Goal: Task Accomplishment & Management: Manage account settings

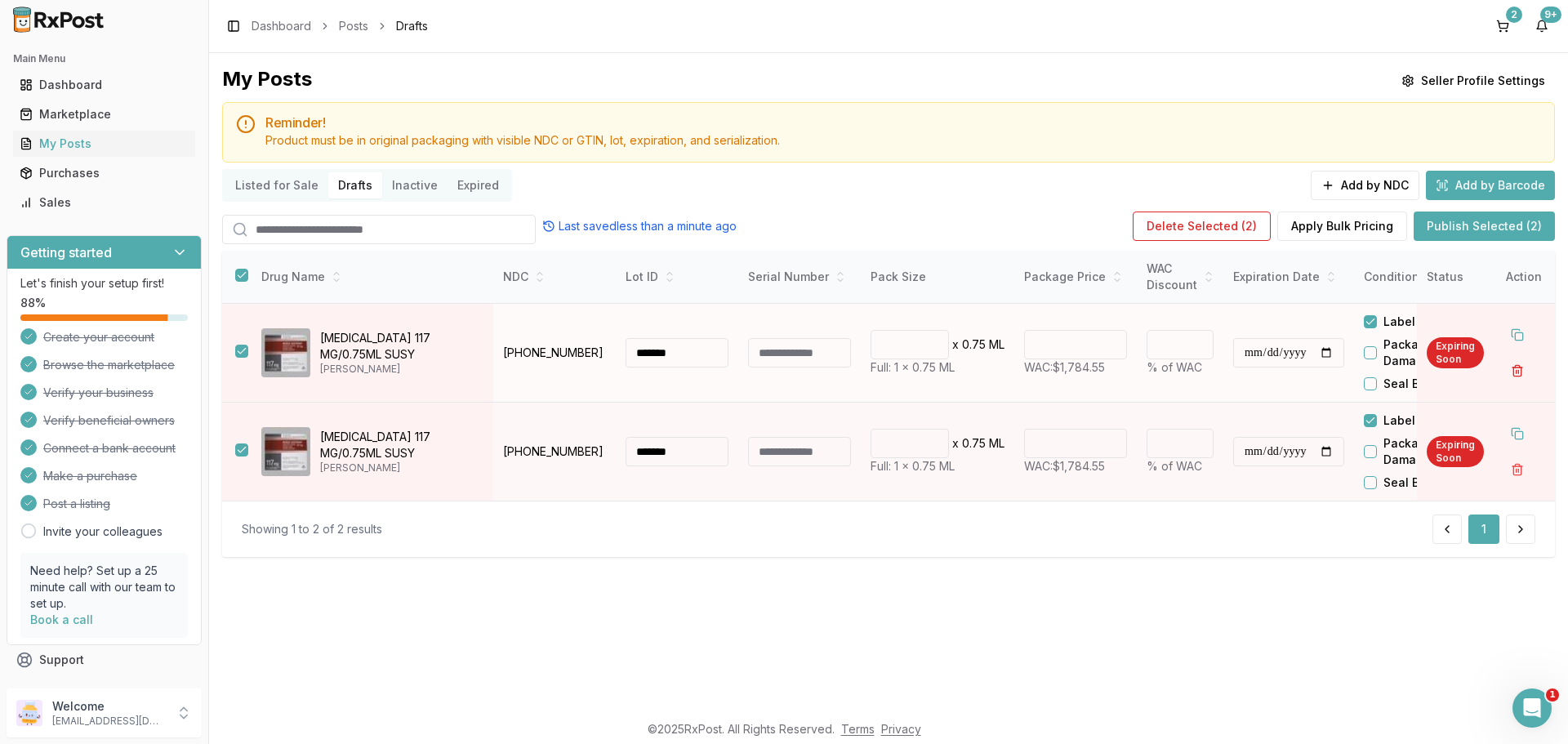
click at [1525, 370] on button "button" at bounding box center [1517, 371] width 29 height 29
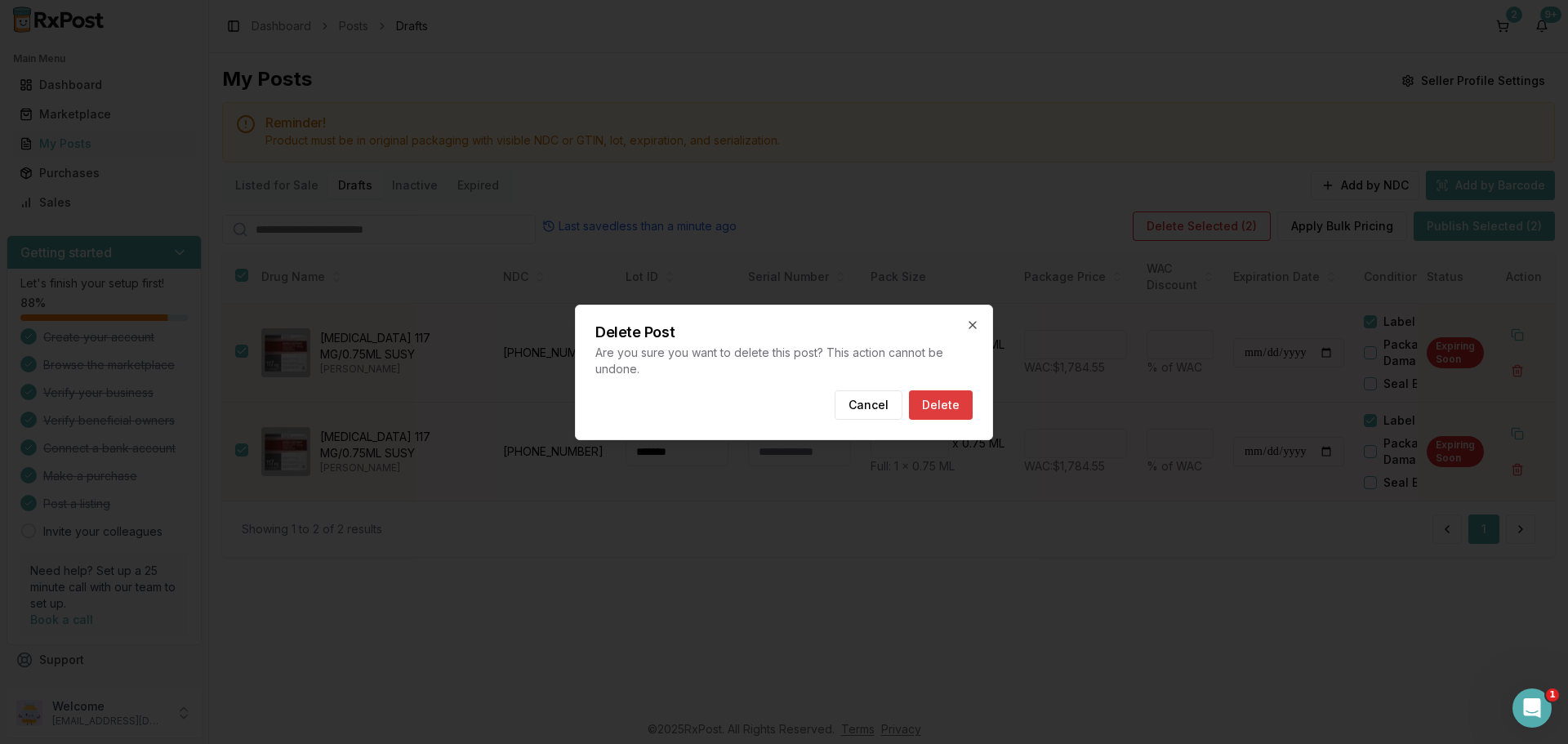
click at [957, 413] on button "Delete" at bounding box center [940, 405] width 63 height 29
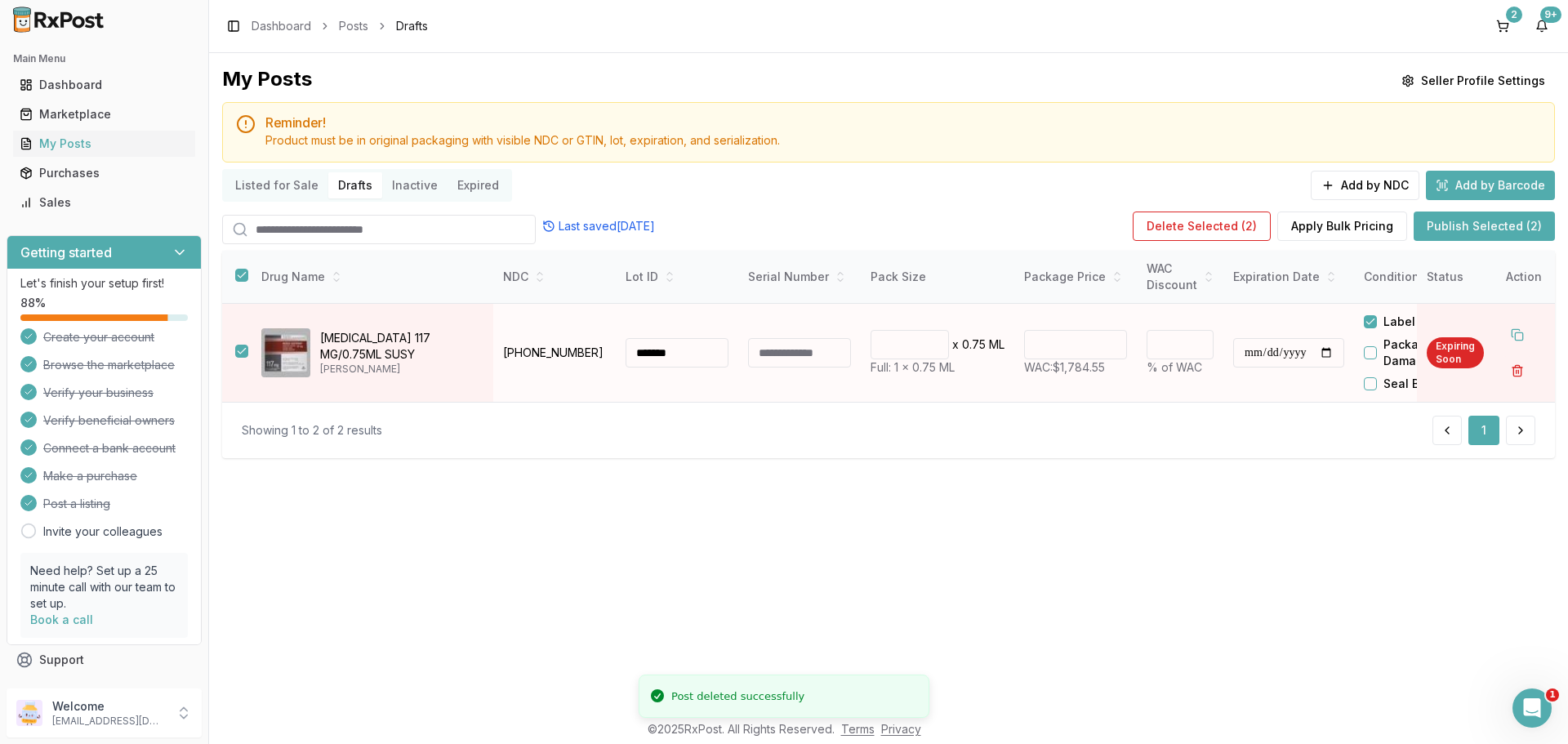
click at [1523, 374] on button "button" at bounding box center [1517, 371] width 29 height 29
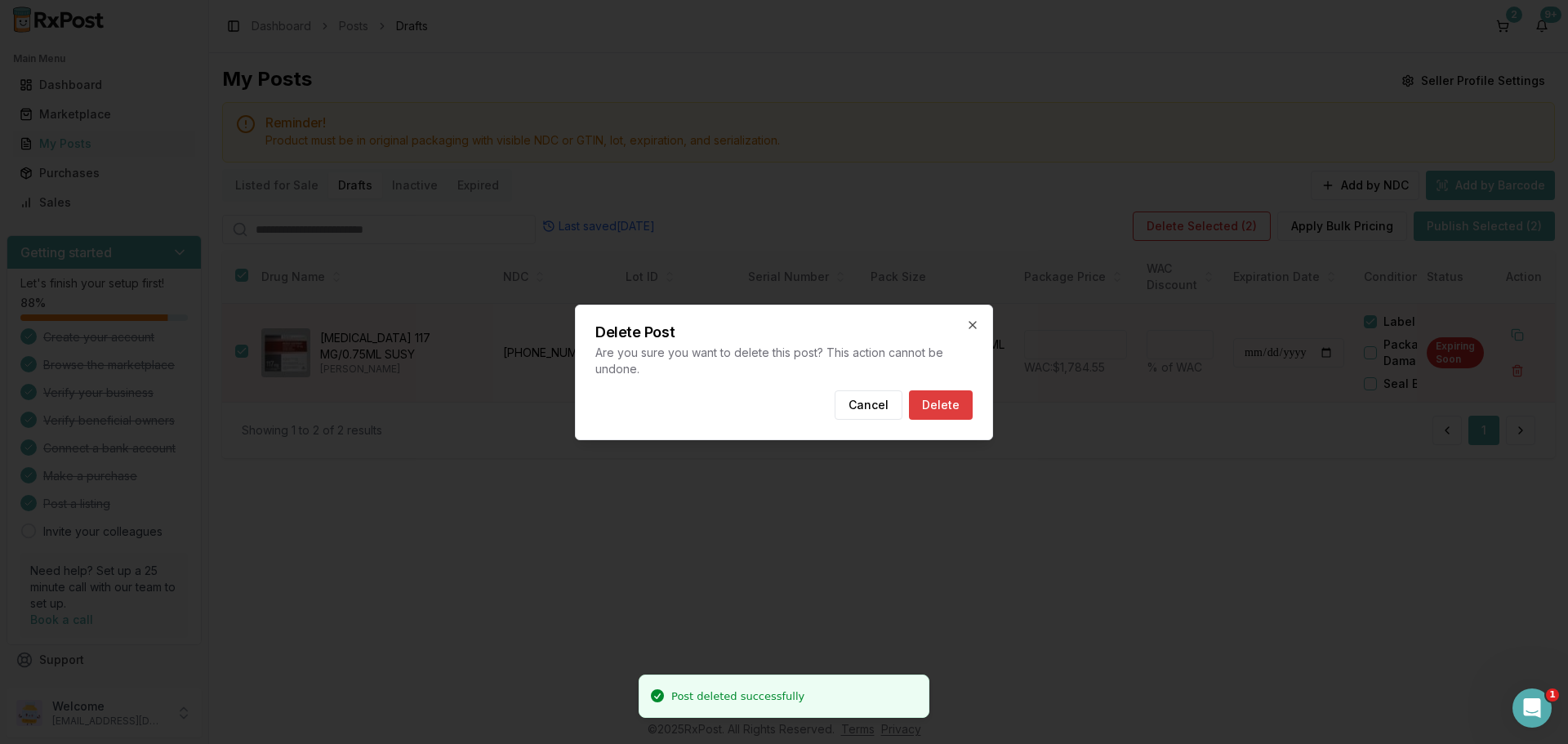
click at [937, 399] on button "Delete" at bounding box center [940, 405] width 63 height 29
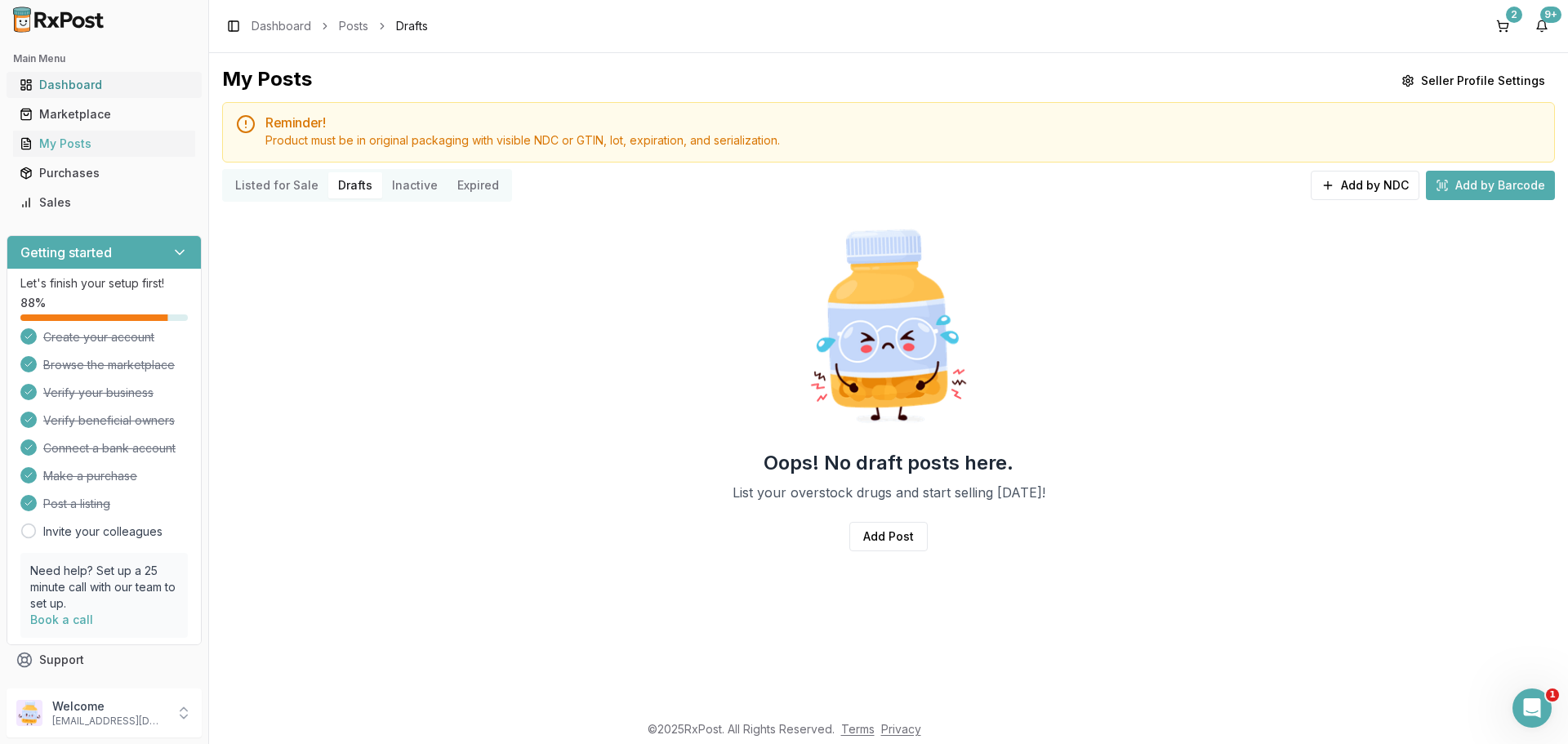
click at [96, 85] on div "Dashboard" at bounding box center [103, 85] width 169 height 17
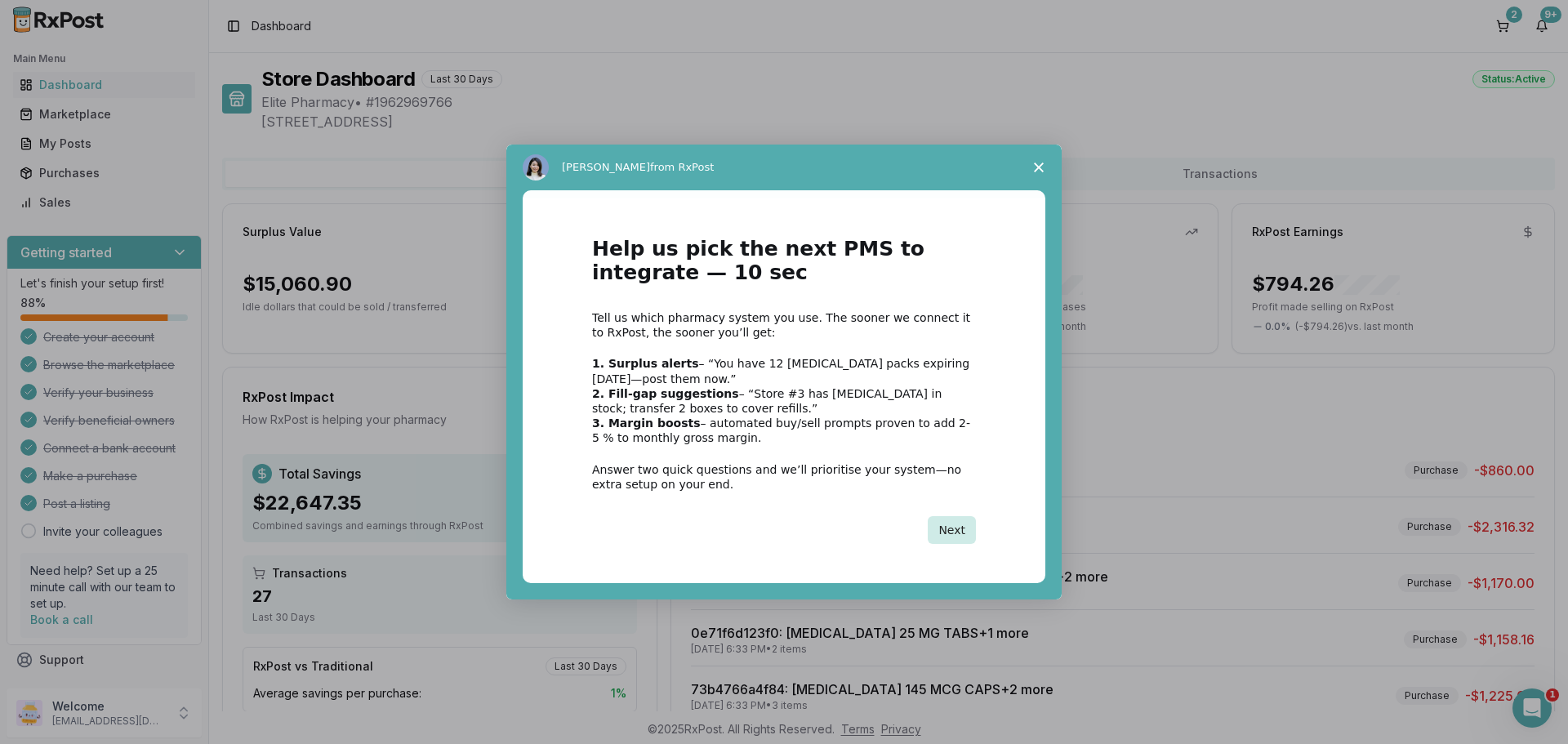
click at [958, 536] on button "Next" at bounding box center [951, 529] width 48 height 27
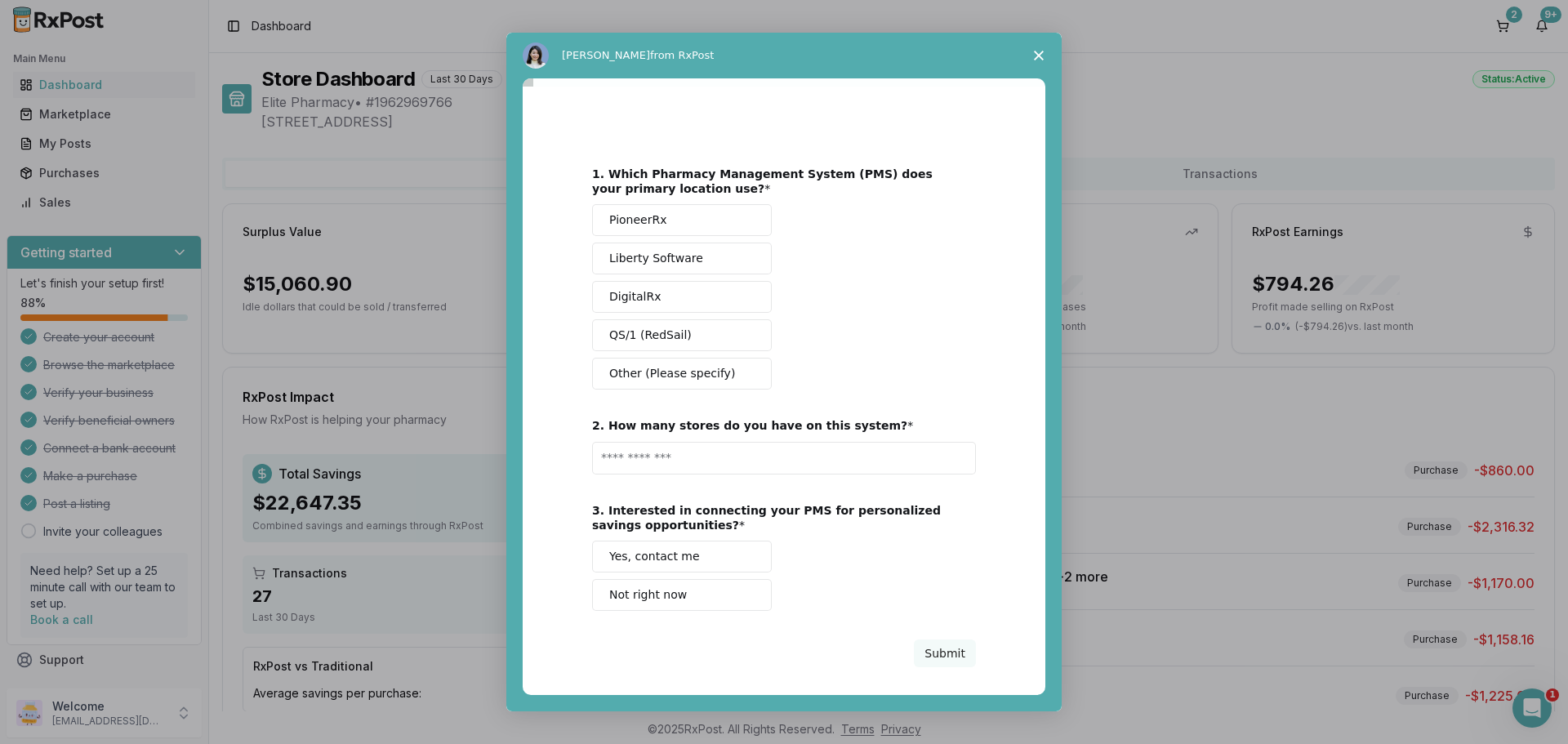
click at [623, 374] on span "Other (Please specify)" at bounding box center [672, 373] width 126 height 18
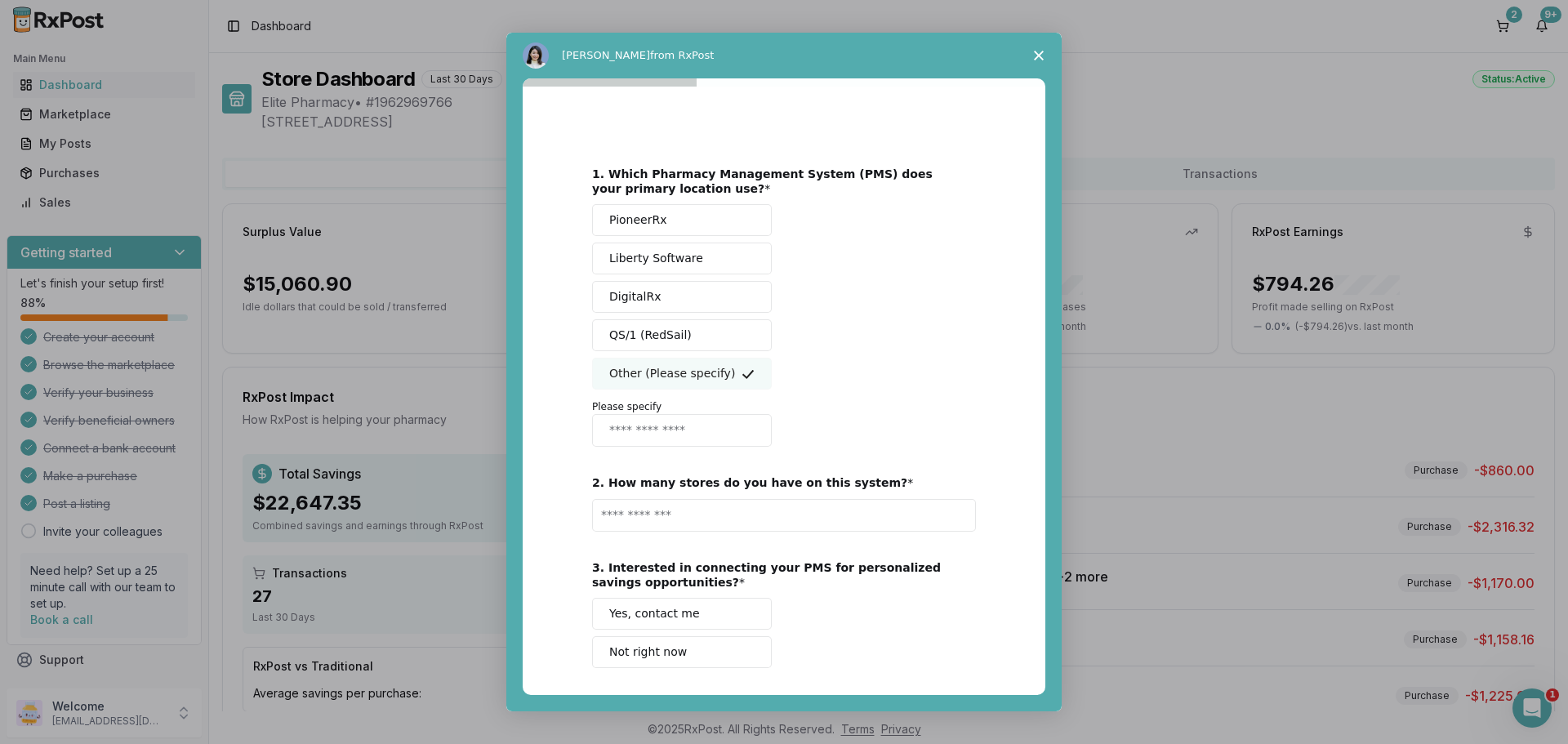
click at [634, 424] on input "Enter response" at bounding box center [682, 430] width 179 height 32
type input "*********"
click at [743, 524] on input "Enter text..." at bounding box center [784, 515] width 384 height 32
type input "*"
click at [643, 650] on span "Not right now" at bounding box center [648, 652] width 78 height 18
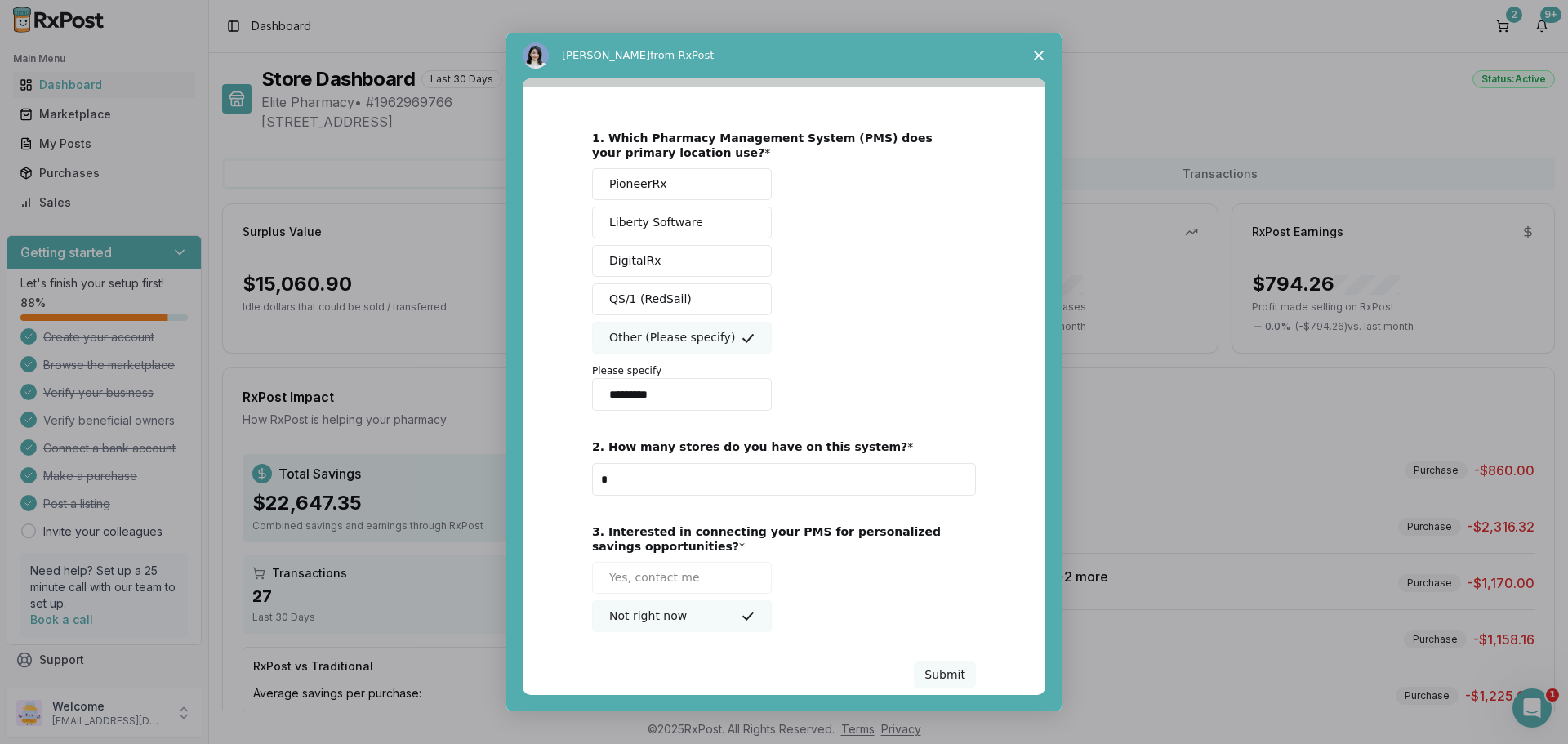
scroll to position [68, 0]
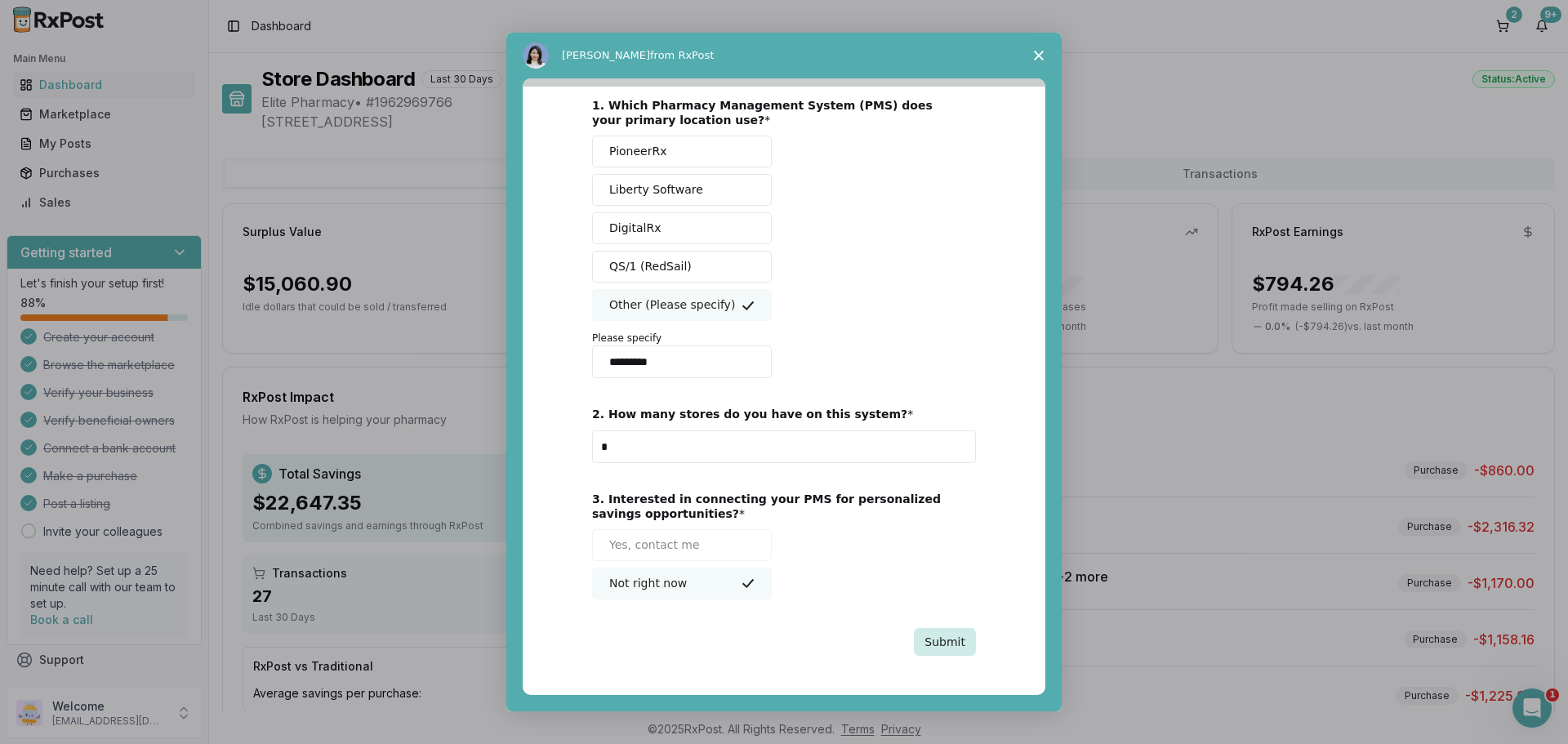
click at [949, 638] on button "Submit" at bounding box center [945, 642] width 62 height 27
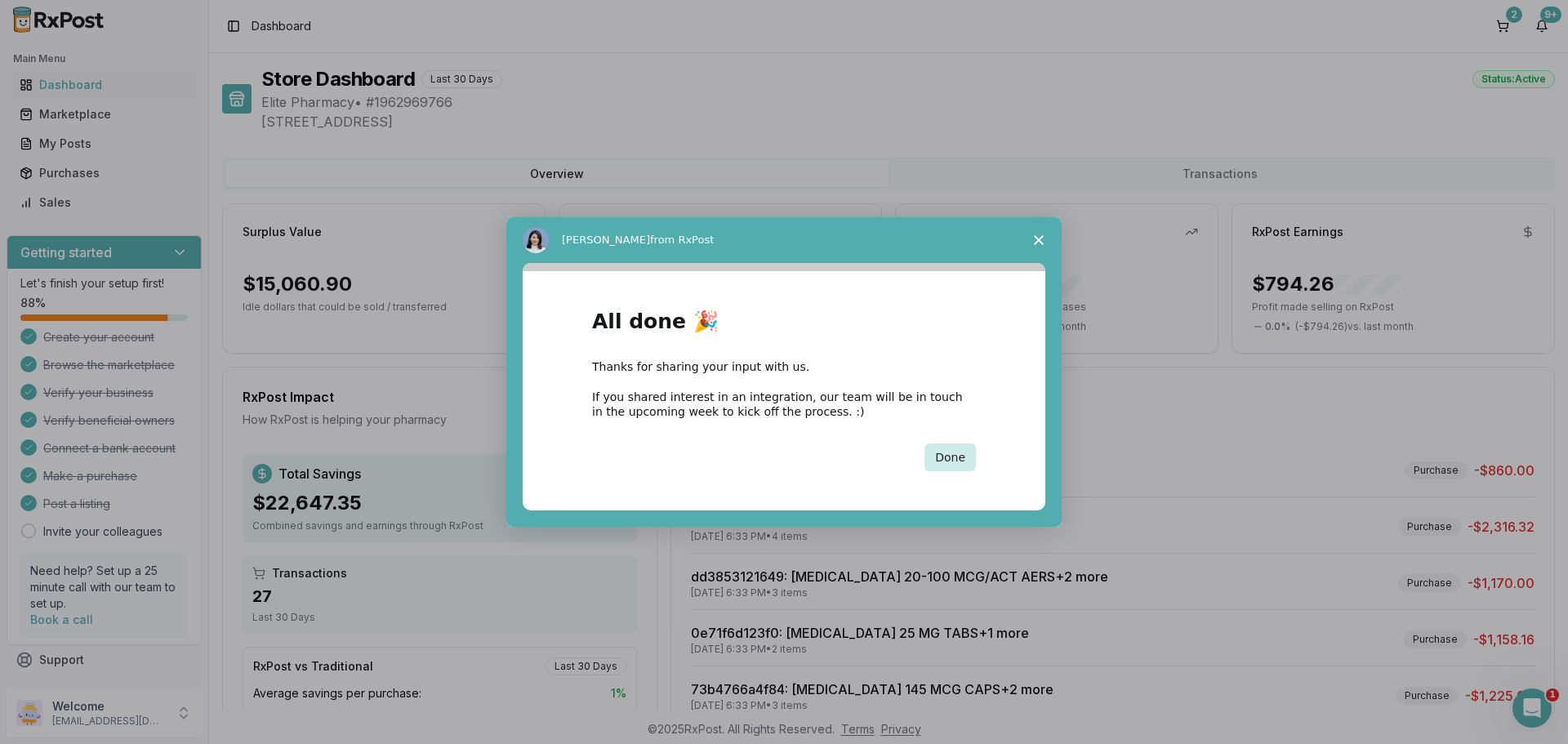
click at [947, 464] on button "Done" at bounding box center [950, 457] width 52 height 27
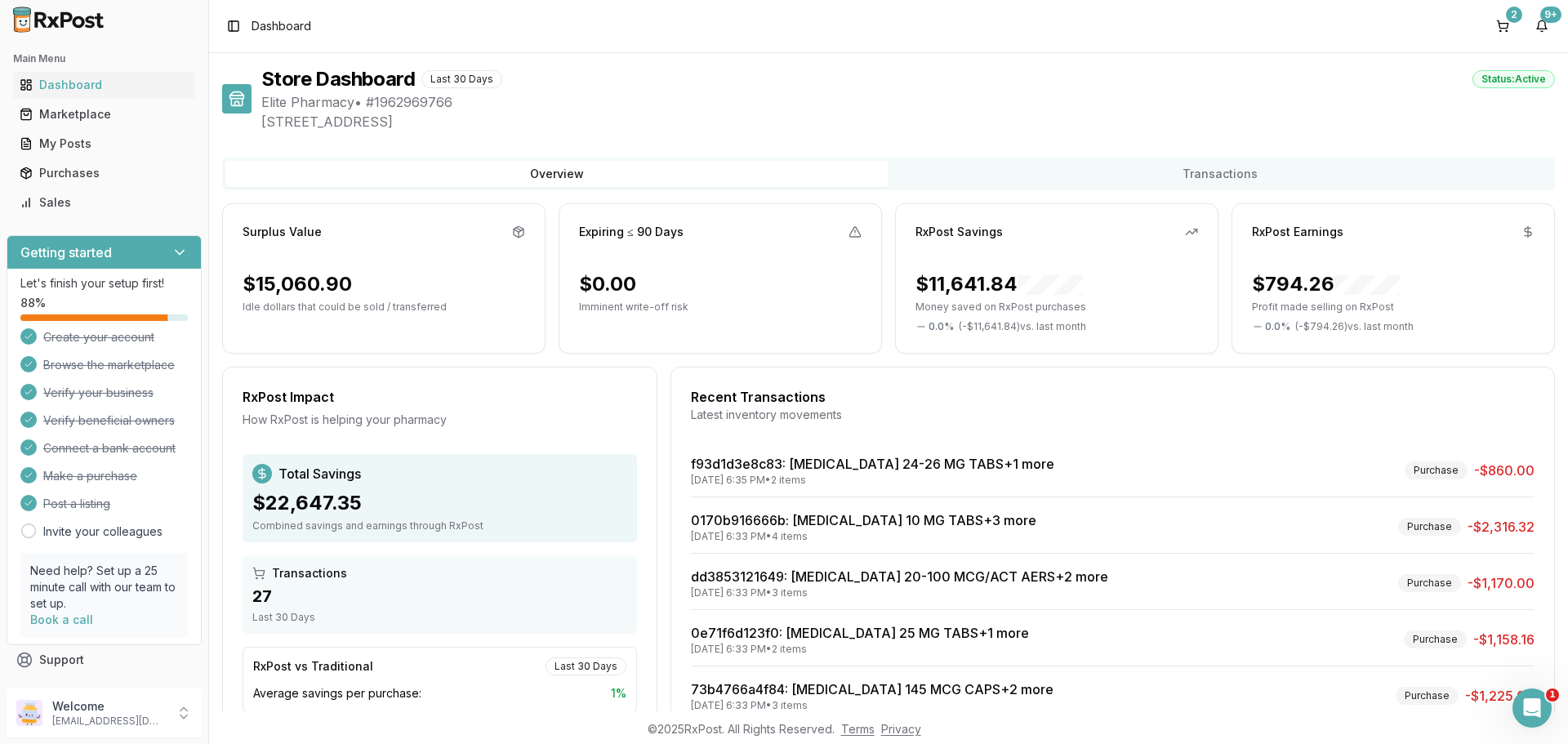
scroll to position [103, 0]
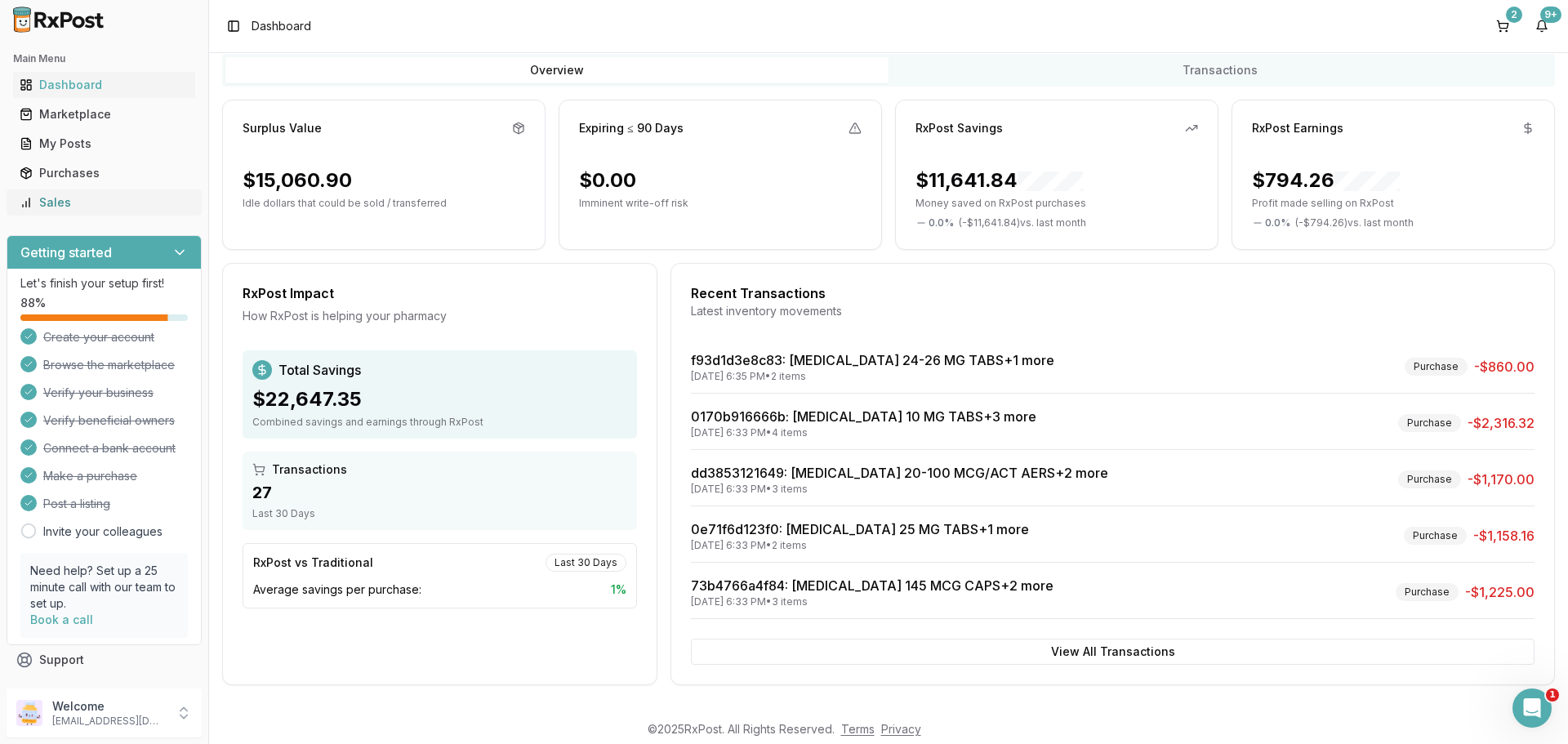
click at [74, 203] on div "Sales" at bounding box center [103, 202] width 169 height 17
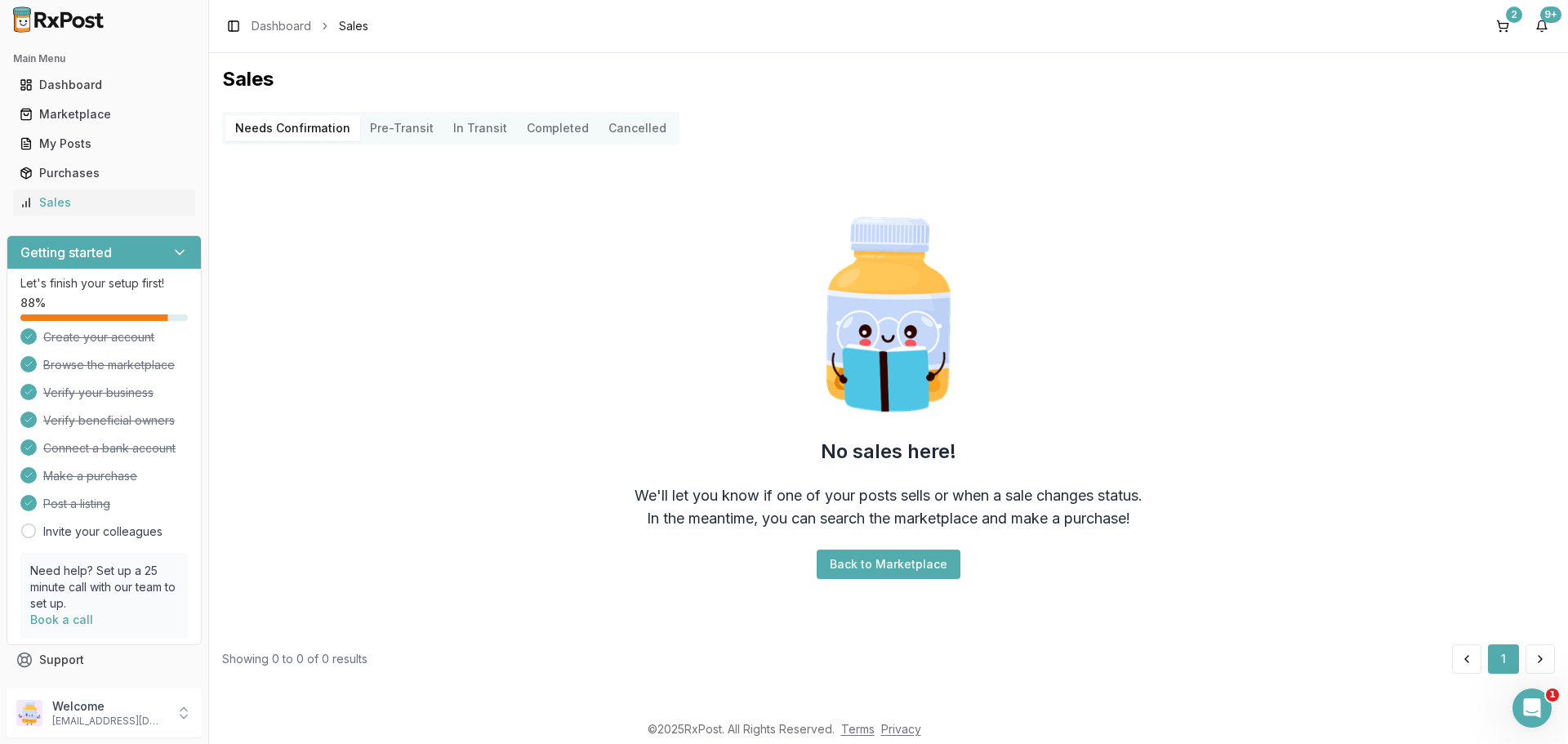
click at [403, 126] on button "Pre-Transit" at bounding box center [401, 128] width 83 height 26
click at [470, 130] on Transit "In Transit" at bounding box center [480, 128] width 73 height 26
click at [518, 130] on button "Completed" at bounding box center [558, 128] width 82 height 26
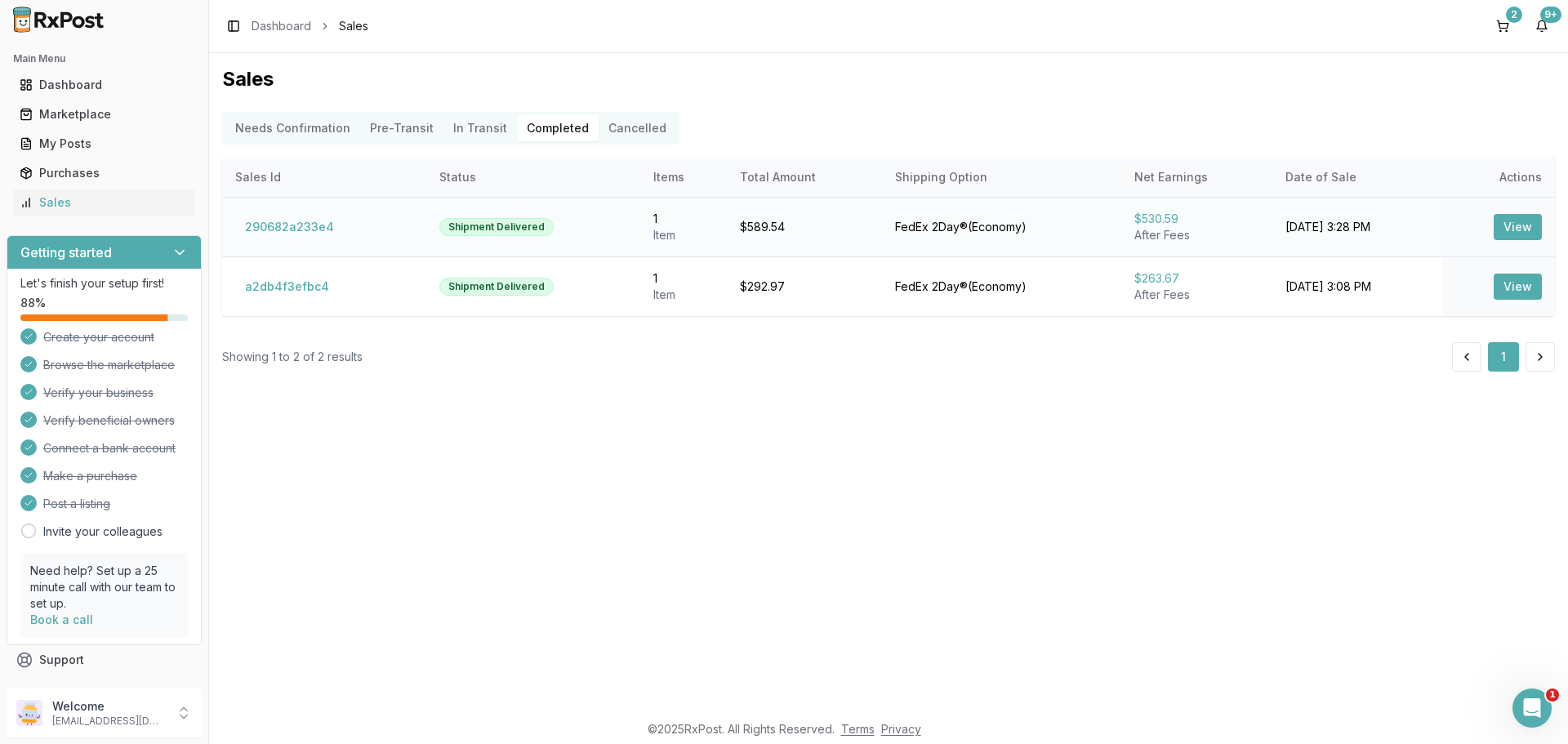
click at [1519, 232] on button "View" at bounding box center [1517, 226] width 48 height 26
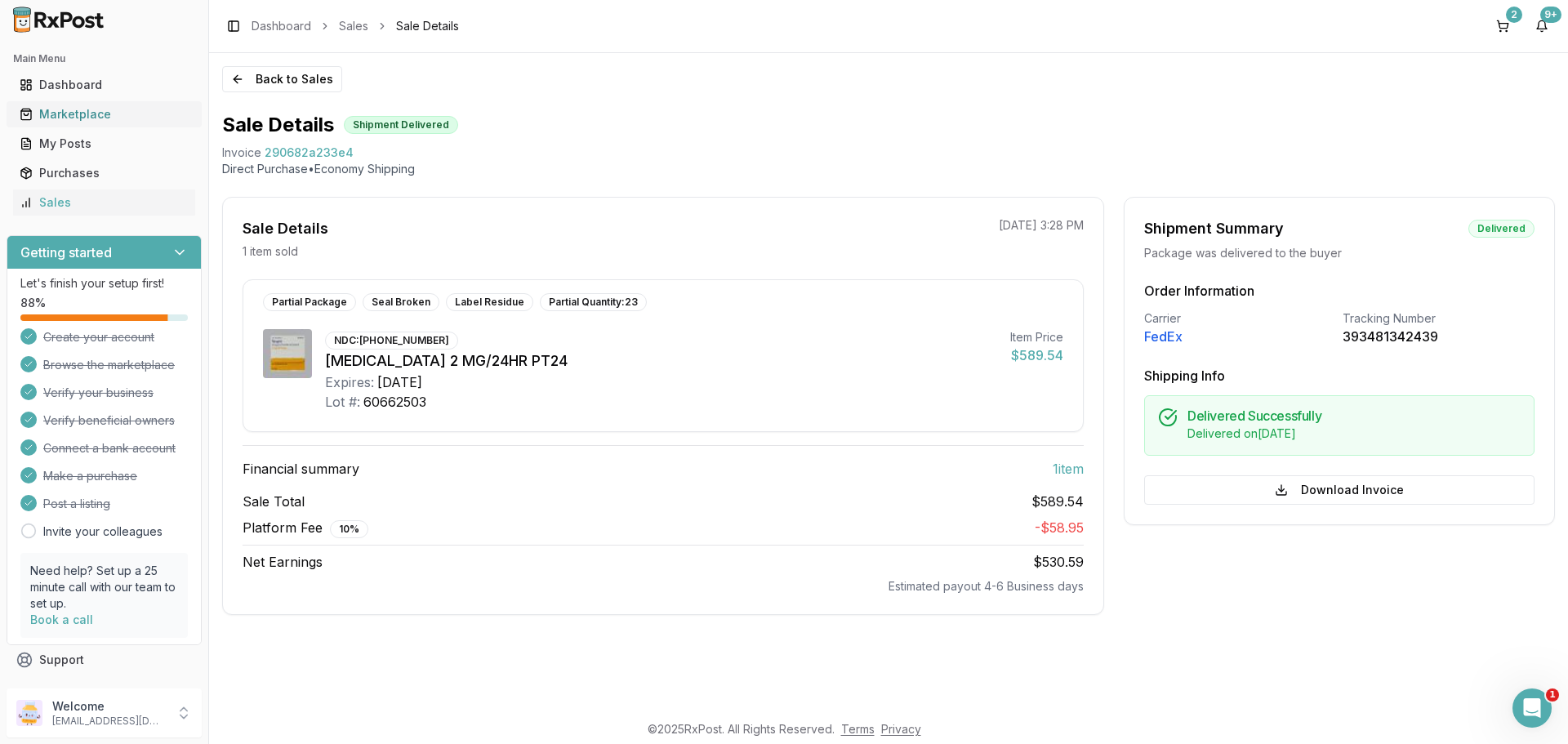
click at [104, 118] on div "Marketplace" at bounding box center [103, 114] width 169 height 17
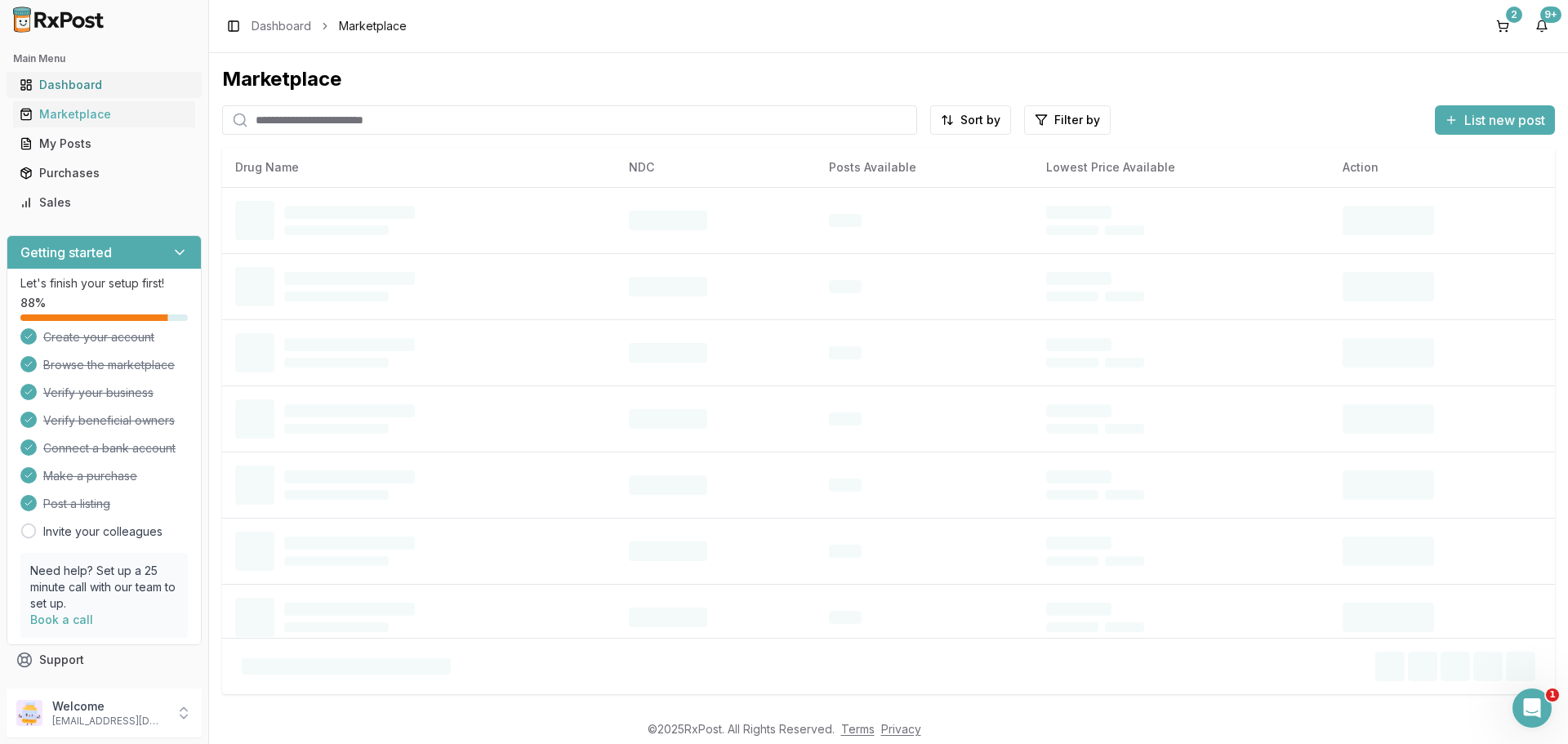
click at [102, 84] on div "Dashboard" at bounding box center [103, 85] width 169 height 17
